Goal: Task Accomplishment & Management: Complete application form

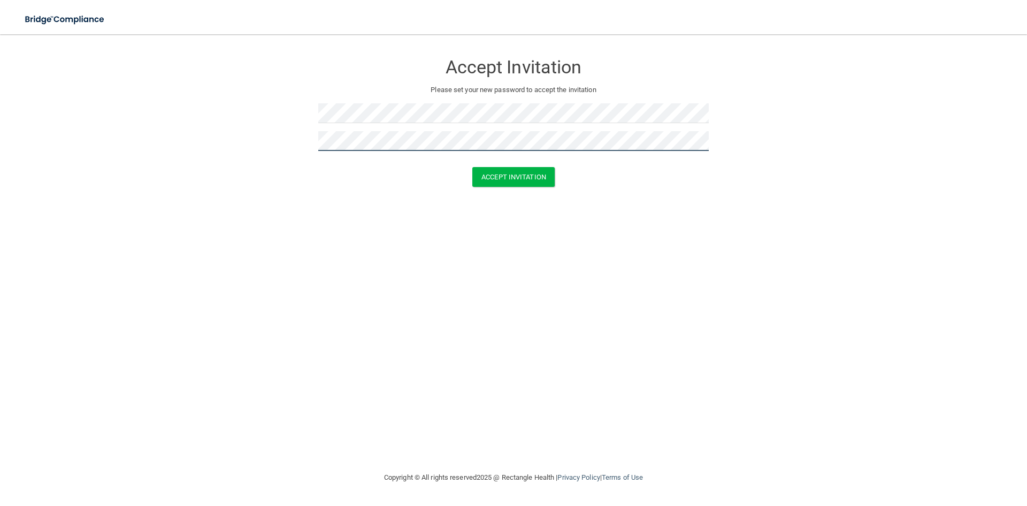
click at [472, 167] on button "Accept Invitation" at bounding box center [513, 177] width 82 height 20
click at [295, 148] on form "Accept Invitation Please set your new password to accept the invitation Token i…" at bounding box center [513, 130] width 985 height 170
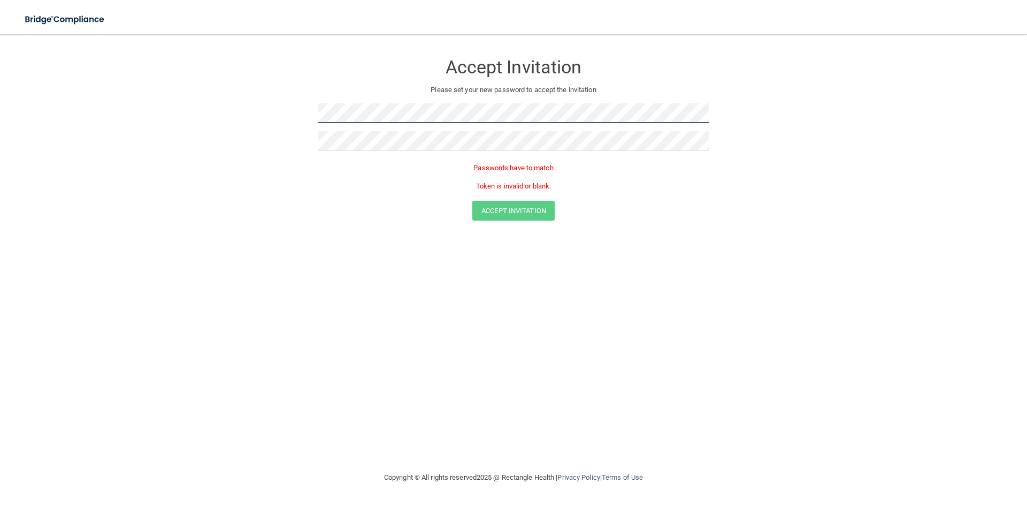
click at [0, 61] on main "Accept Invitation Please set your new password to accept the invitation Passwor…" at bounding box center [513, 269] width 1027 height 471
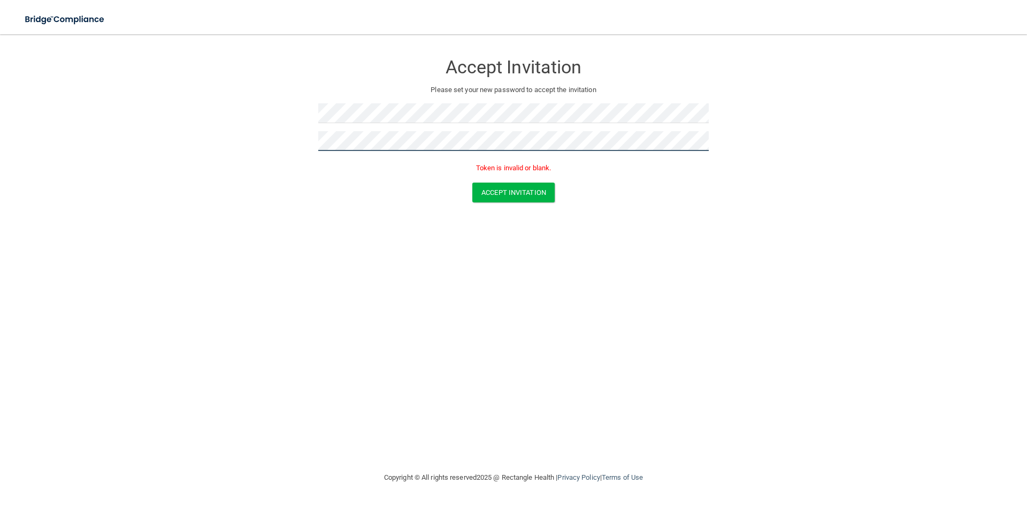
click at [472, 182] on button "Accept Invitation" at bounding box center [513, 192] width 82 height 20
click at [524, 196] on button "Accept Invitation" at bounding box center [513, 192] width 82 height 20
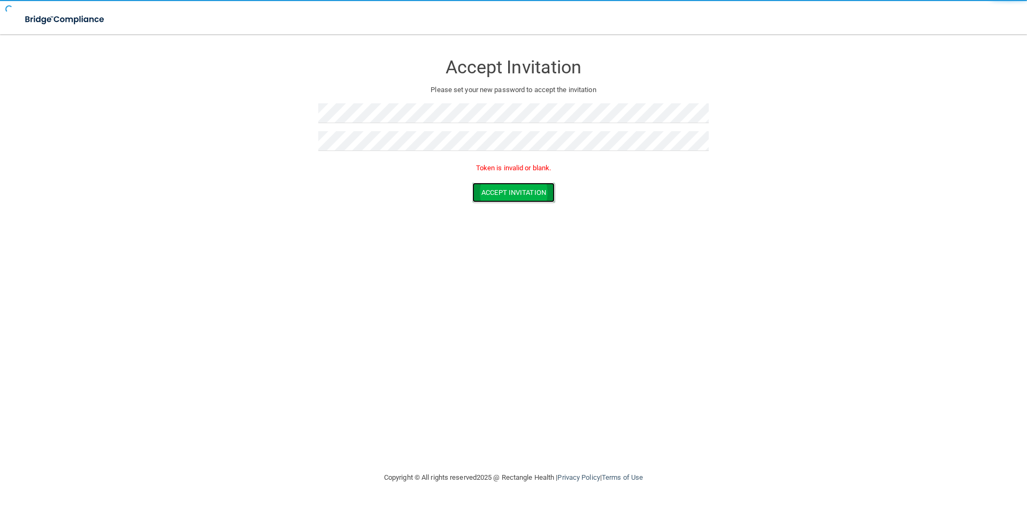
click at [527, 192] on button "Accept Invitation" at bounding box center [513, 192] width 82 height 20
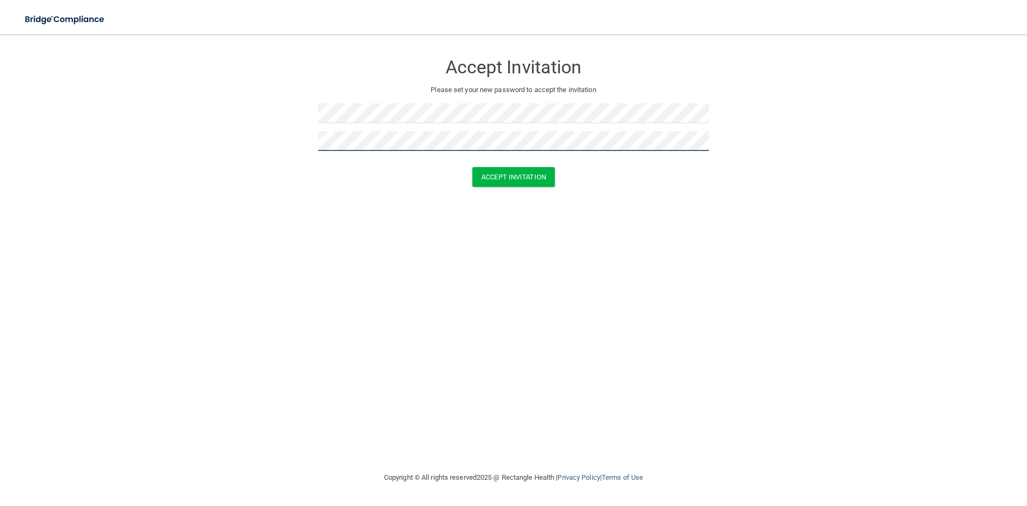
click at [472, 167] on button "Accept Invitation" at bounding box center [513, 177] width 82 height 20
click at [472, 182] on button "Accept Invitation" at bounding box center [513, 192] width 82 height 20
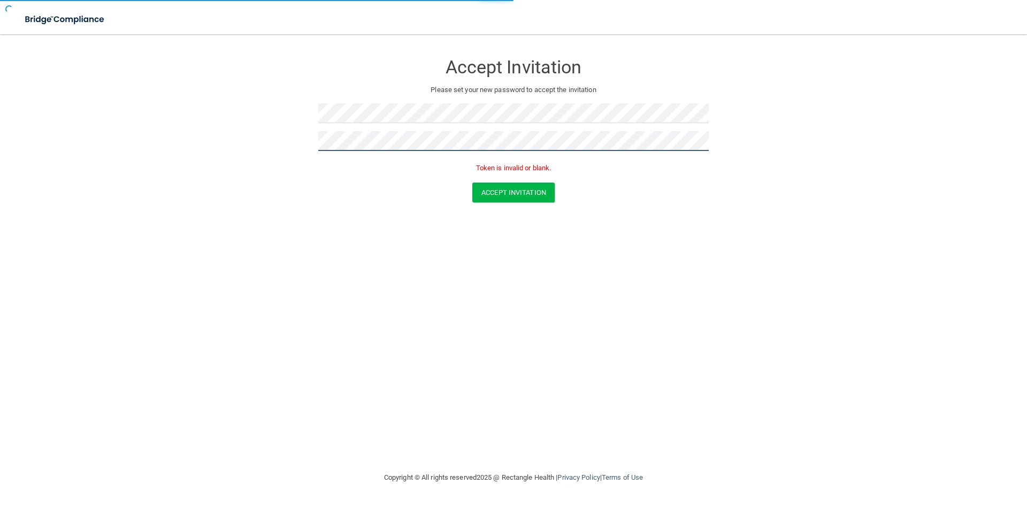
click at [472, 182] on button "Accept Invitation" at bounding box center [513, 192] width 82 height 20
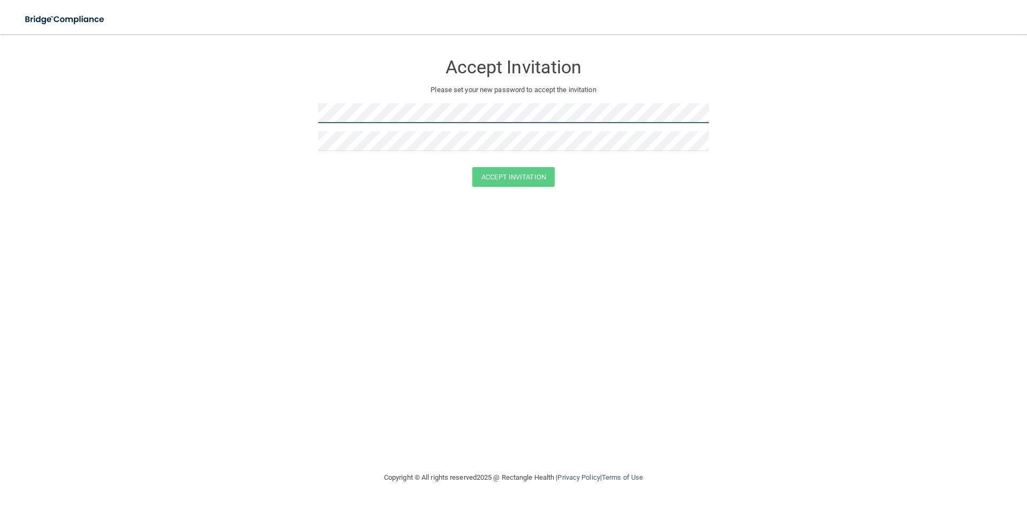
click at [312, 97] on form "Accept Invitation Please set your new password to accept the invitation Accept …" at bounding box center [513, 122] width 985 height 155
click at [401, 128] on div at bounding box center [513, 117] width 391 height 28
